Goal: Transaction & Acquisition: Purchase product/service

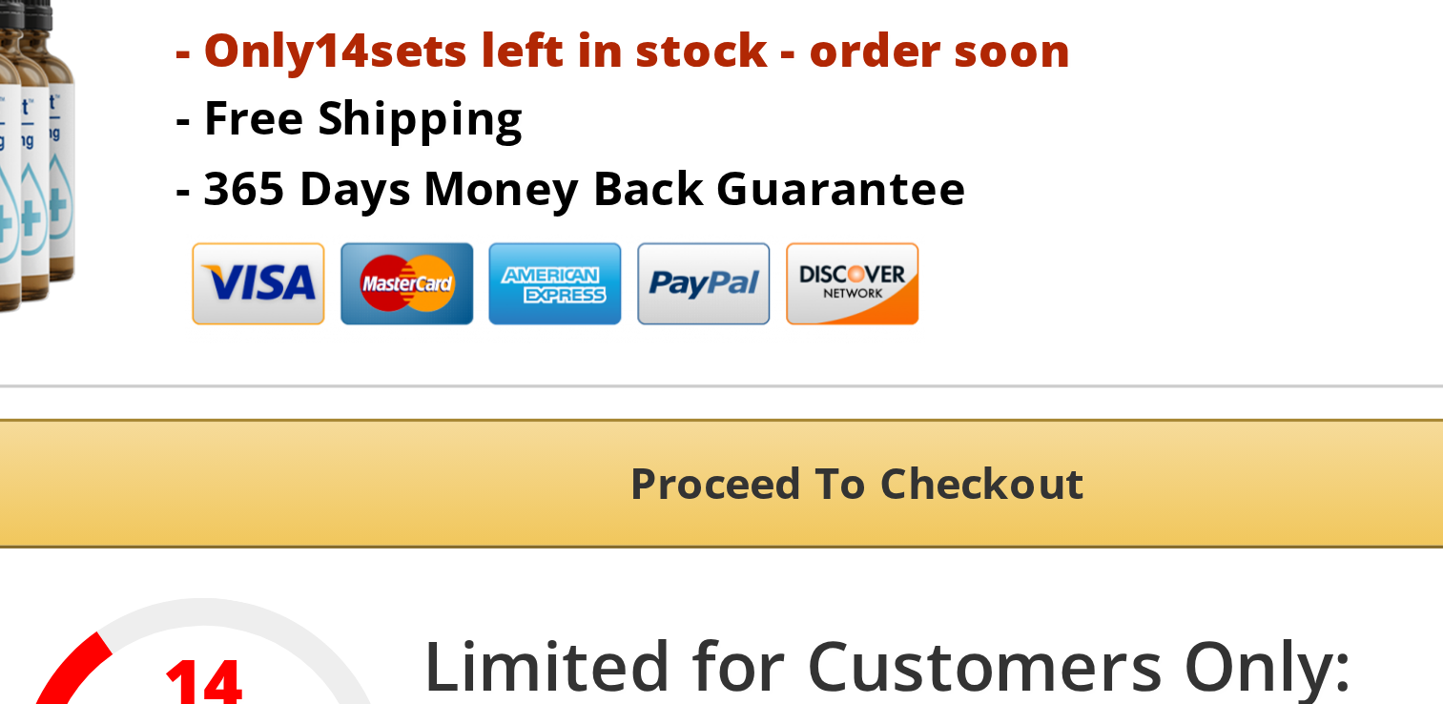
scroll to position [470, 0]
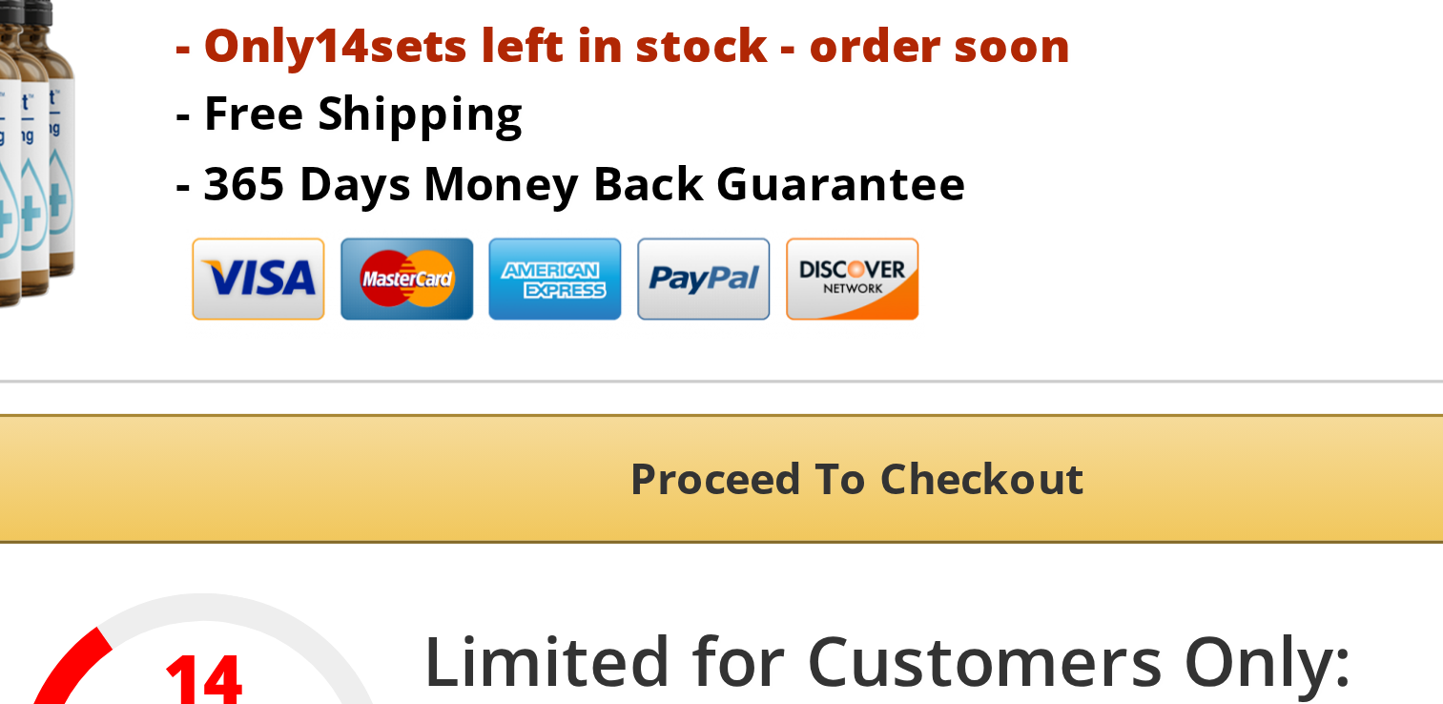
click at [655, 475] on button "Proceed To Checkout" at bounding box center [722, 468] width 792 height 40
